Goal: Task Accomplishment & Management: Use online tool/utility

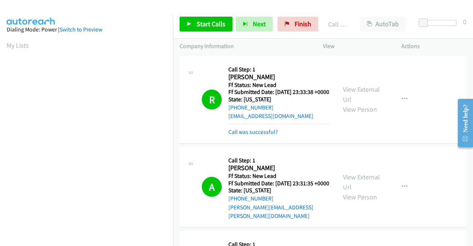
scroll to position [2353, 0]
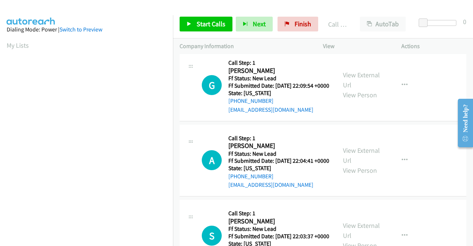
click at [296, 34] on div "Start Calls Pause Next Finish Call Completed AutoTab AutoTab 0" at bounding box center [323, 24] width 300 height 28
click at [294, 30] on link "Finish" at bounding box center [297, 24] width 41 height 15
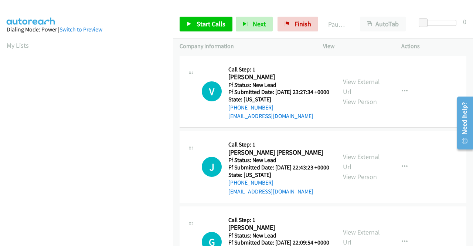
drag, startPoint x: 472, startPoint y: 97, endPoint x: 472, endPoint y: 173, distance: 75.4
click at [472, 152] on html "Need help? Resource Center AutoReach Help Help Get the help you need from our k…" at bounding box center [462, 122] width 21 height 59
click at [208, 31] on link "Start Calls" at bounding box center [206, 24] width 53 height 15
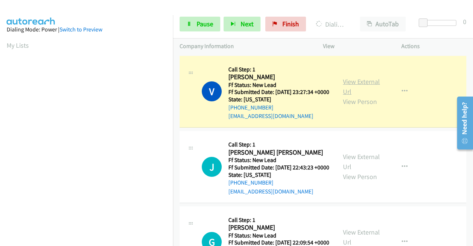
click at [349, 84] on link "View External Url" at bounding box center [361, 86] width 37 height 18
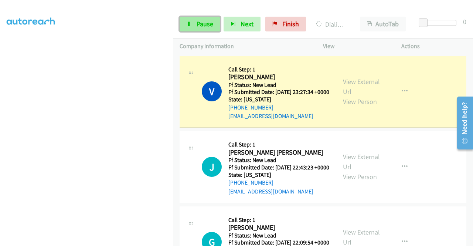
click at [188, 24] on icon at bounding box center [189, 24] width 5 height 5
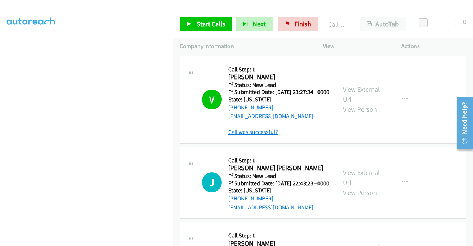
click at [264, 135] on link "Call was successful?" at bounding box center [253, 131] width 50 height 7
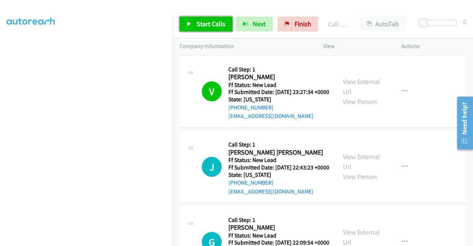
click at [208, 21] on span "Start Calls" at bounding box center [211, 24] width 29 height 8
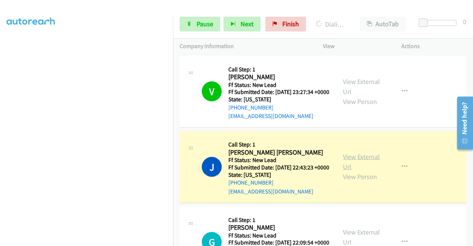
click at [352, 169] on link "View External Url" at bounding box center [361, 161] width 37 height 18
click at [0, 92] on aside "Dialing Mode: Power | Switch to Preview My Lists" at bounding box center [86, 56] width 173 height 409
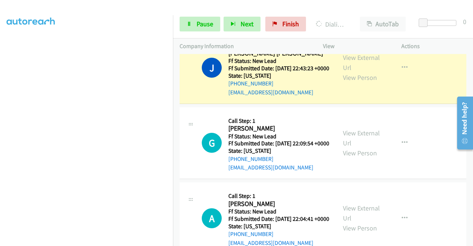
scroll to position [108, 0]
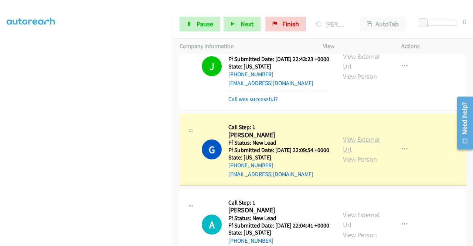
click at [348, 153] on link "View External Url" at bounding box center [361, 144] width 37 height 18
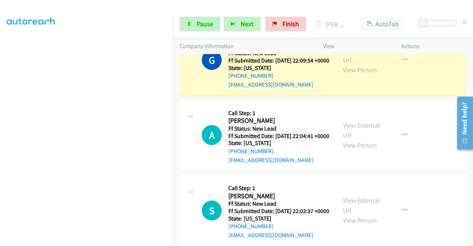
scroll to position [202, 0]
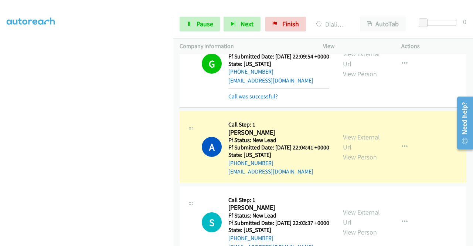
click at [343, 157] on div "View External Url View Person" at bounding box center [362, 147] width 38 height 30
click at [346, 151] on link "View External Url" at bounding box center [361, 142] width 37 height 18
click at [174, 34] on div "Start Calls Pause Next Finish Dialing April Todd AutoTab AutoTab 0" at bounding box center [323, 24] width 300 height 28
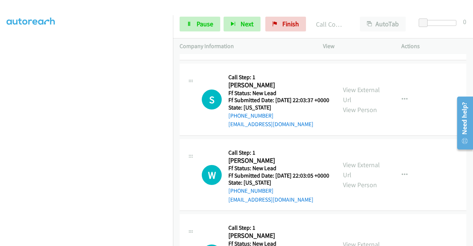
scroll to position [364, 0]
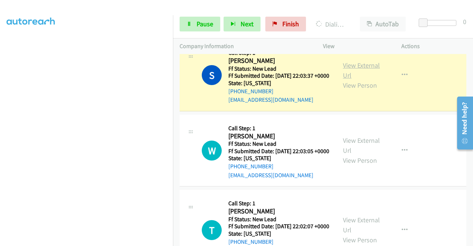
click at [347, 79] on link "View External Url" at bounding box center [361, 70] width 37 height 18
click at [128, 240] on section at bounding box center [87, 71] width 160 height 354
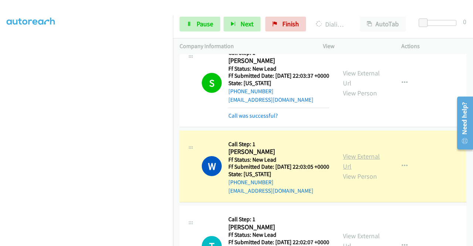
click at [350, 170] on link "View External Url" at bounding box center [361, 161] width 37 height 18
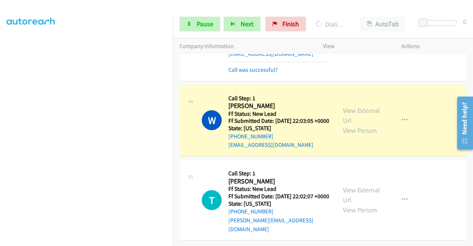
scroll to position [456, 0]
click at [181, 25] on link "Pause" at bounding box center [200, 24] width 41 height 15
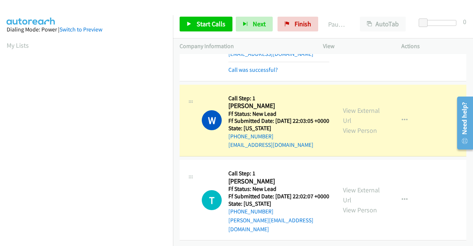
scroll to position [168, 0]
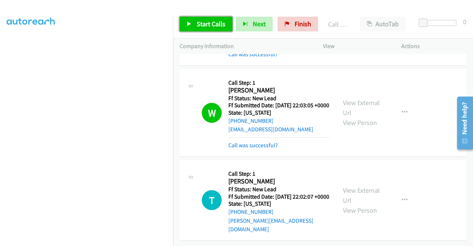
click at [191, 19] on link "Start Calls" at bounding box center [206, 24] width 53 height 15
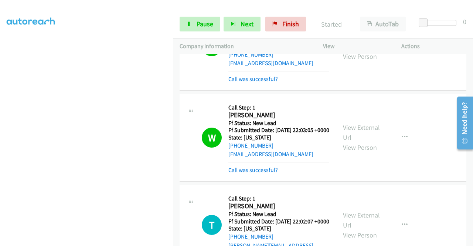
scroll to position [472, 0]
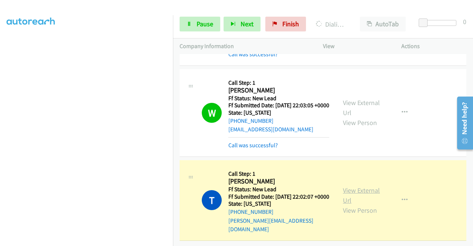
click at [349, 186] on link "View External Url" at bounding box center [361, 195] width 37 height 18
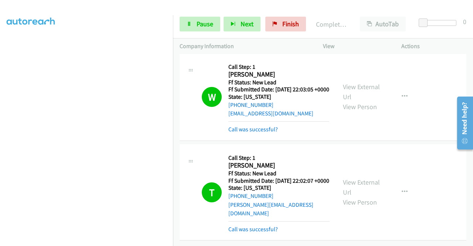
scroll to position [0, 0]
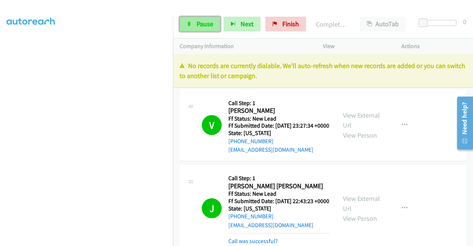
click at [190, 20] on link "Pause" at bounding box center [200, 24] width 41 height 15
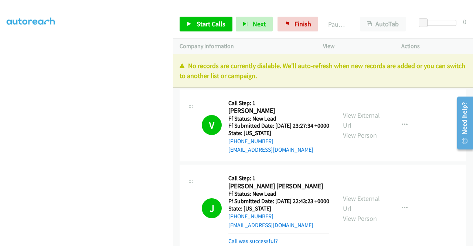
click at [458, 57] on div "No records are currently dialable. We'll auto-refresh when new records are adde…" at bounding box center [323, 71] width 300 height 34
click at [311, 13] on div "Start Calls Pause Next Finish Paused AutoTab AutoTab 0" at bounding box center [323, 24] width 300 height 28
click at [303, 21] on span "Finish" at bounding box center [302, 24] width 17 height 8
